Goal: Find specific page/section: Find specific page/section

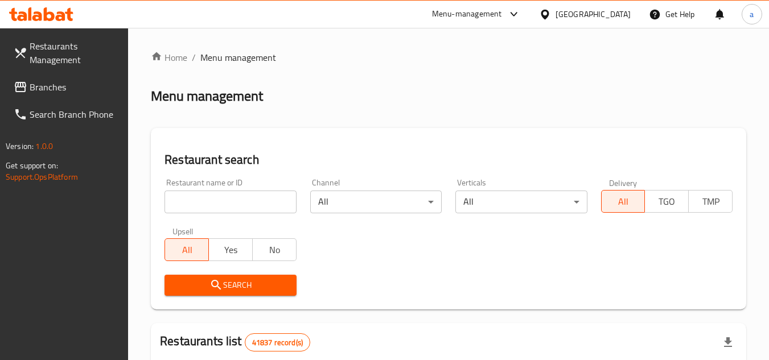
click at [59, 82] on span "Branches" at bounding box center [75, 87] width 90 height 14
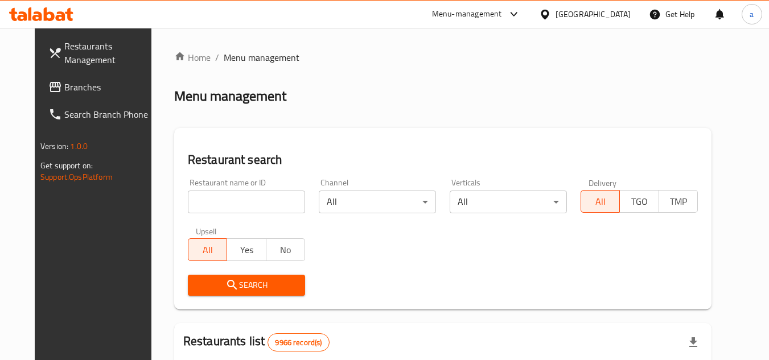
click at [64, 87] on span "Branches" at bounding box center [109, 87] width 90 height 14
